Goal: Transaction & Acquisition: Obtain resource

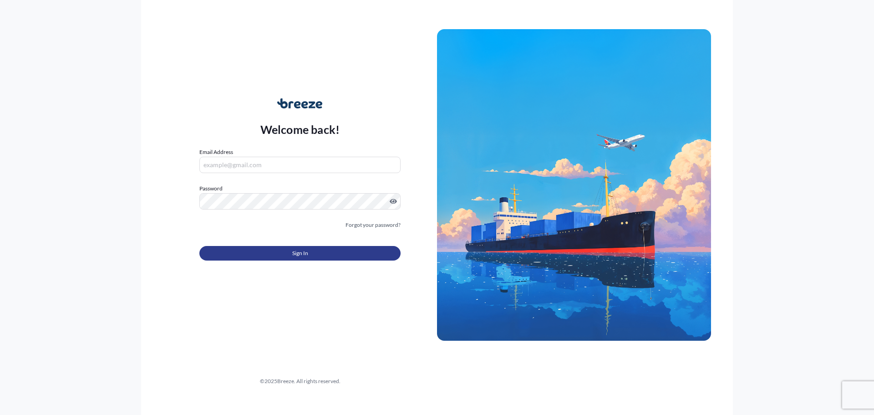
type input "[PERSON_NAME][EMAIL_ADDRESS][DOMAIN_NAME]"
click at [283, 254] on button "Sign In" at bounding box center [299, 253] width 201 height 15
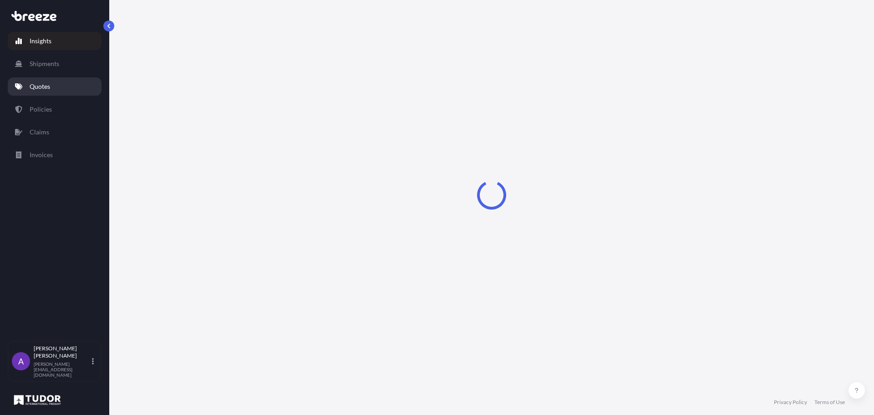
click at [47, 85] on p "Quotes" at bounding box center [40, 86] width 20 height 9
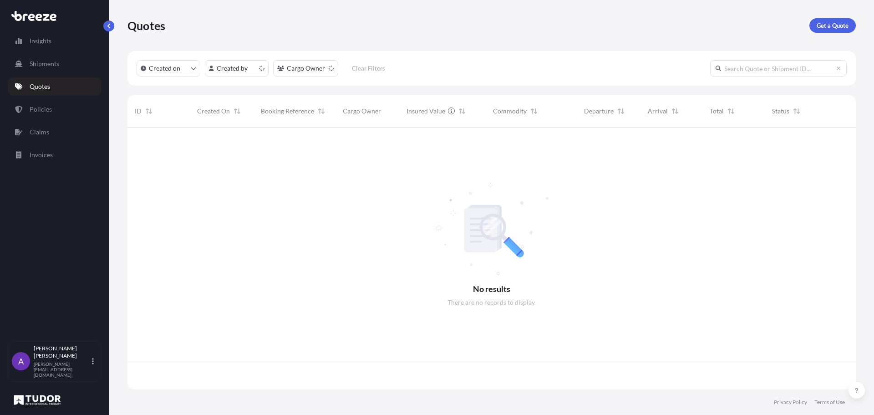
scroll to position [260, 722]
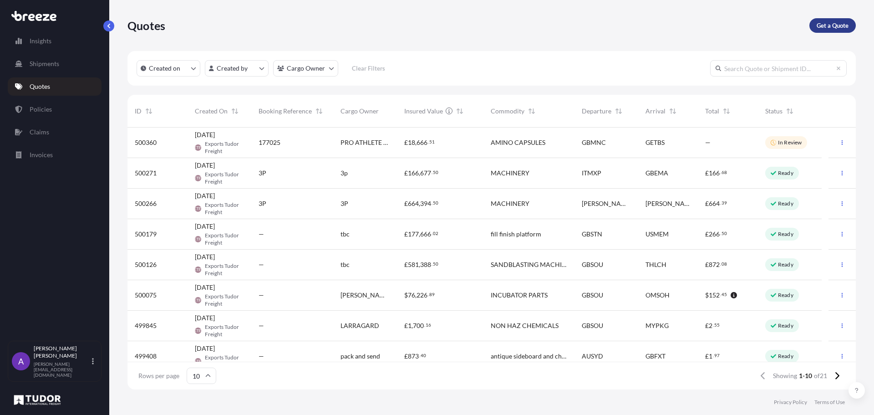
click at [826, 26] on p "Get a Quote" at bounding box center [833, 25] width 32 height 9
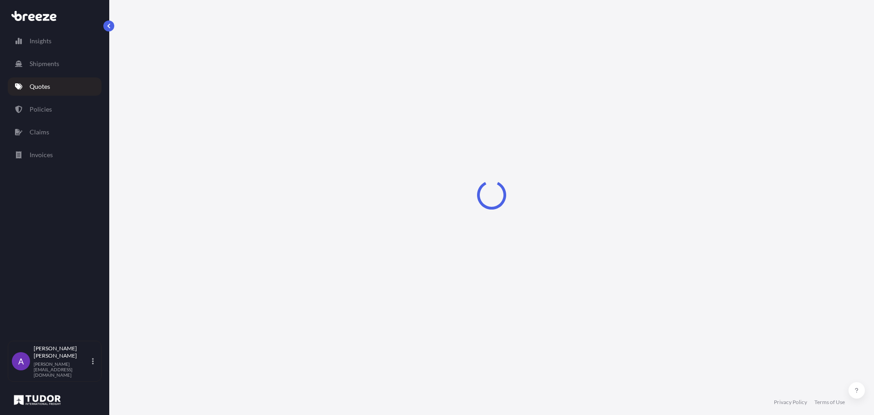
select select "Sea"
select select "1"
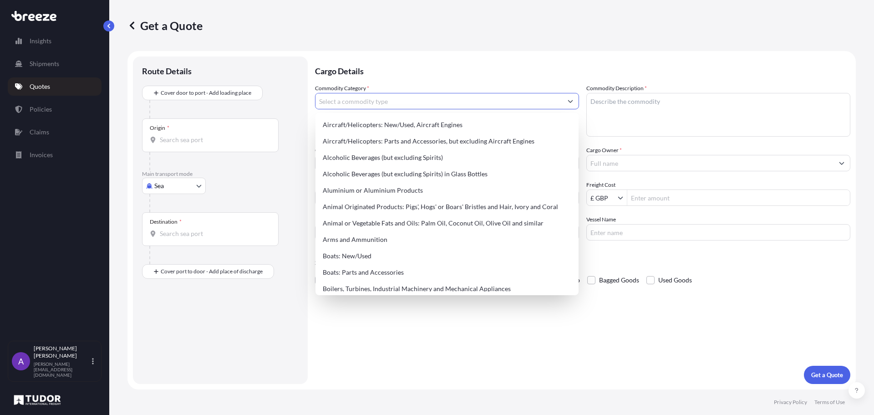
click at [490, 101] on input "Commodity Category *" at bounding box center [438, 101] width 247 height 16
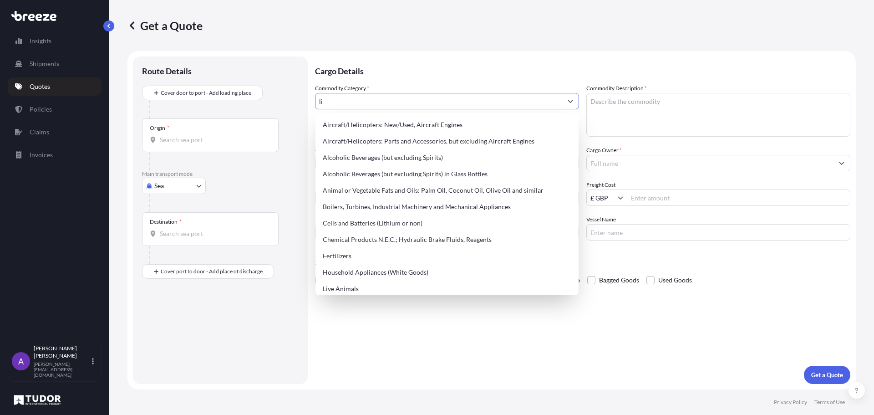
type input "l"
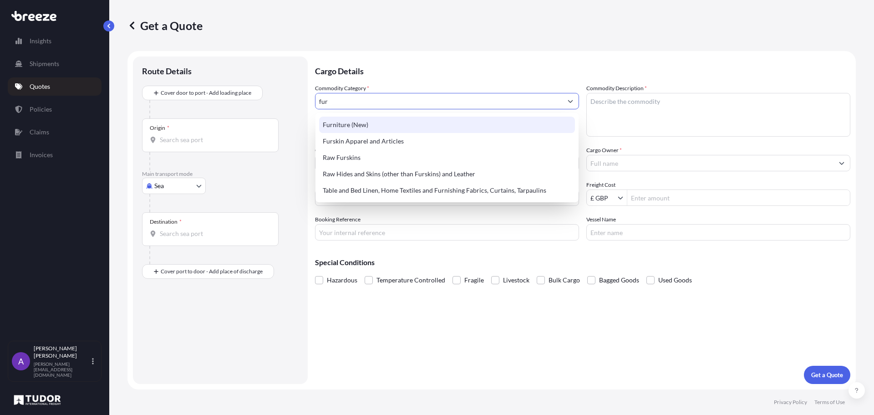
click at [372, 124] on div "Furniture (New)" at bounding box center [447, 125] width 256 height 16
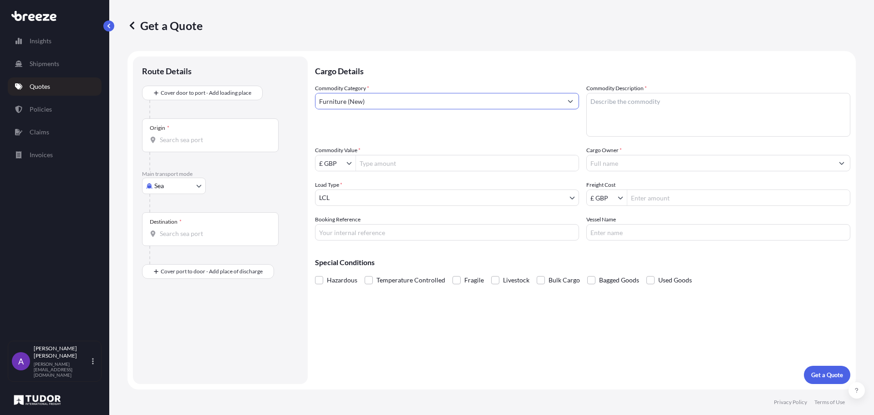
type input "Furniture (New)"
click at [682, 106] on textarea "Commodity Description *" at bounding box center [718, 115] width 264 height 44
type textarea "light"
click at [416, 165] on input "Commodity Value *" at bounding box center [467, 163] width 223 height 16
type input "3,000"
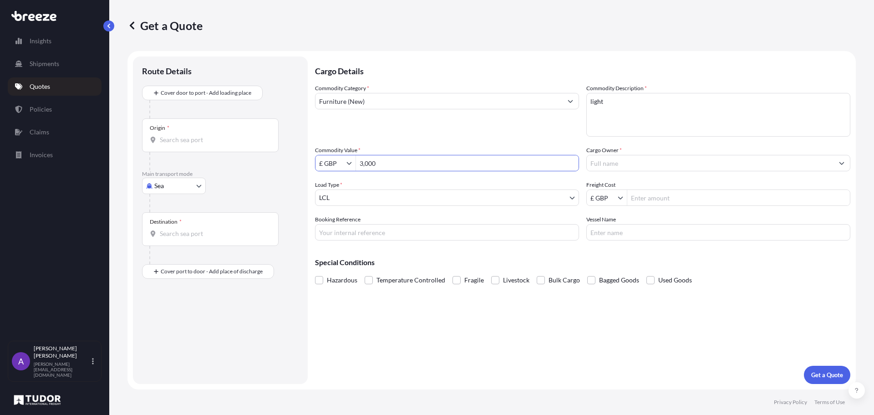
click at [167, 234] on input "Destination *" at bounding box center [213, 233] width 107 height 9
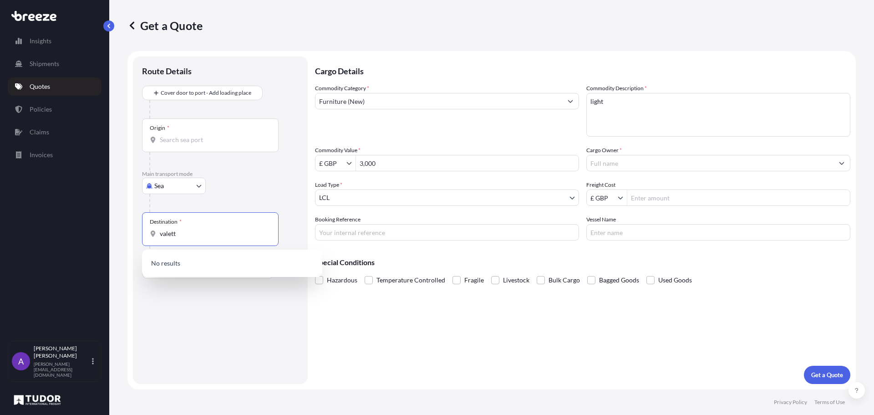
drag, startPoint x: 184, startPoint y: 233, endPoint x: 143, endPoint y: 230, distance: 40.6
click at [143, 230] on div "Destination * valett" at bounding box center [210, 229] width 137 height 34
click at [196, 265] on span "MTDIS - [GEOGRAPHIC_DATA] [GEOGRAPHIC_DATA], [GEOGRAPHIC_DATA]" at bounding box center [244, 266] width 142 height 18
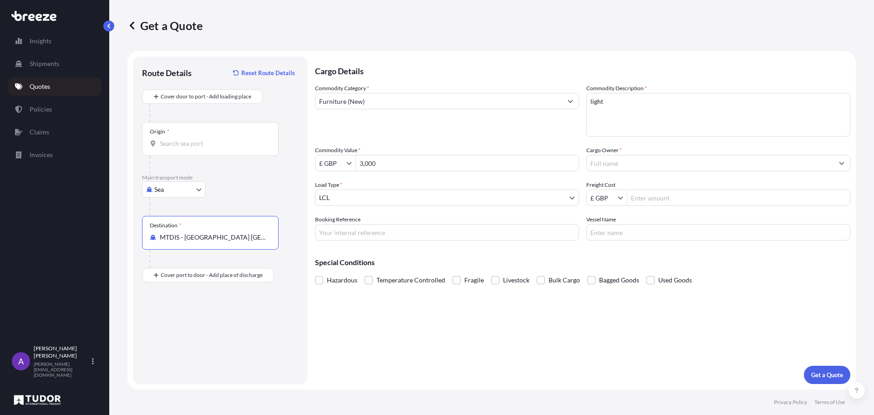
type input "MTDIS - [GEOGRAPHIC_DATA] [GEOGRAPHIC_DATA], [GEOGRAPHIC_DATA]"
click at [181, 148] on div "Origin *" at bounding box center [210, 139] width 137 height 34
click at [181, 148] on input "Origin *" at bounding box center [213, 143] width 107 height 9
click at [224, 174] on span "GBGAI - [GEOGRAPHIC_DATA], [GEOGRAPHIC_DATA]" at bounding box center [238, 173] width 131 height 9
type input "GBGAI - [GEOGRAPHIC_DATA], [GEOGRAPHIC_DATA]"
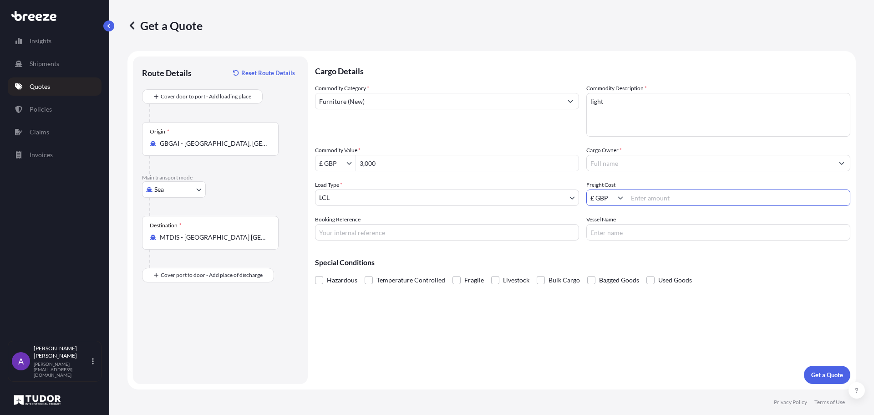
click at [646, 197] on input "Freight Cost" at bounding box center [738, 197] width 223 height 16
type input "500"
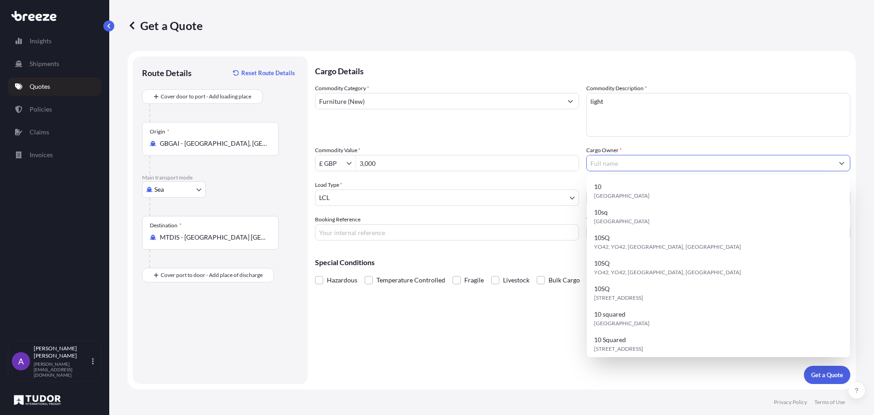
click at [707, 165] on input "Cargo Owner *" at bounding box center [710, 163] width 247 height 16
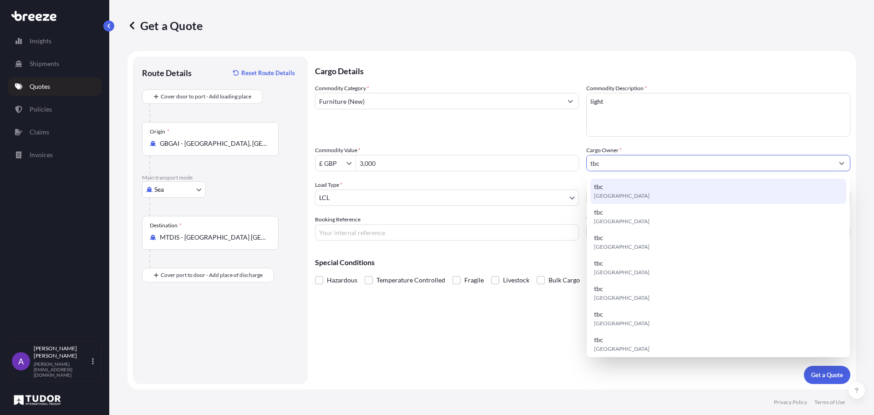
click at [626, 190] on div "tbc [GEOGRAPHIC_DATA]" at bounding box center [718, 190] width 256 height 25
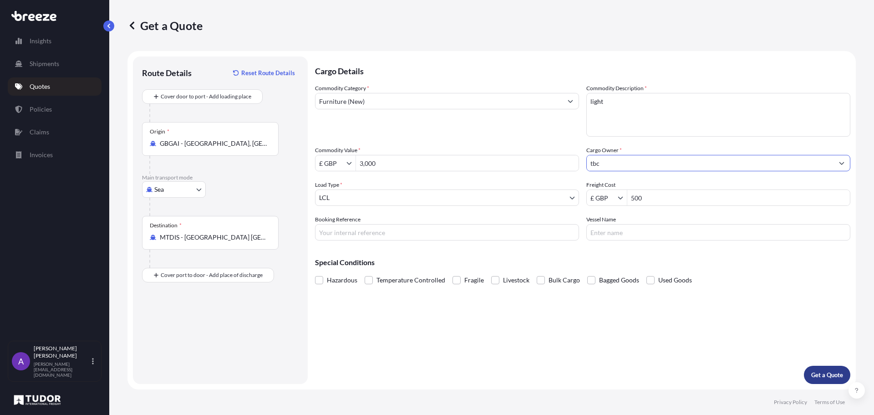
type input "tbc"
click at [828, 373] on p "Get a Quote" at bounding box center [827, 374] width 32 height 9
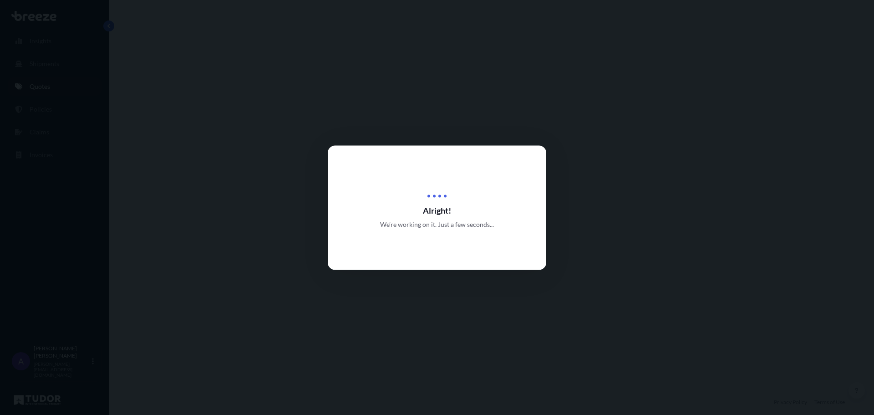
select select "Sea"
select select "1"
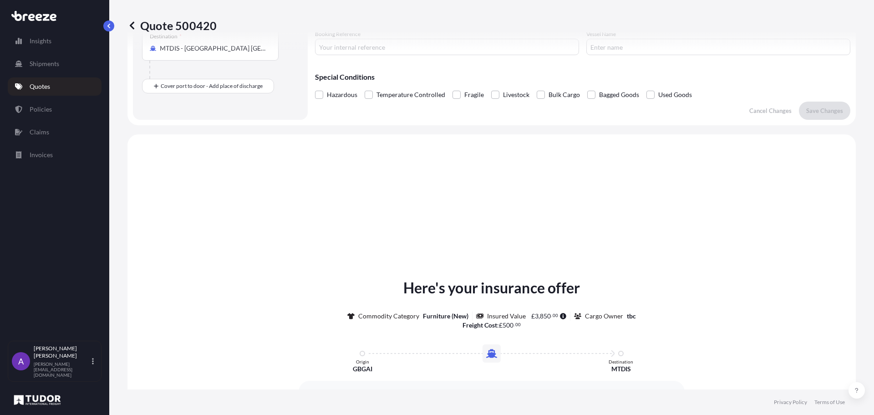
scroll to position [137, 0]
